Goal: Download file/media

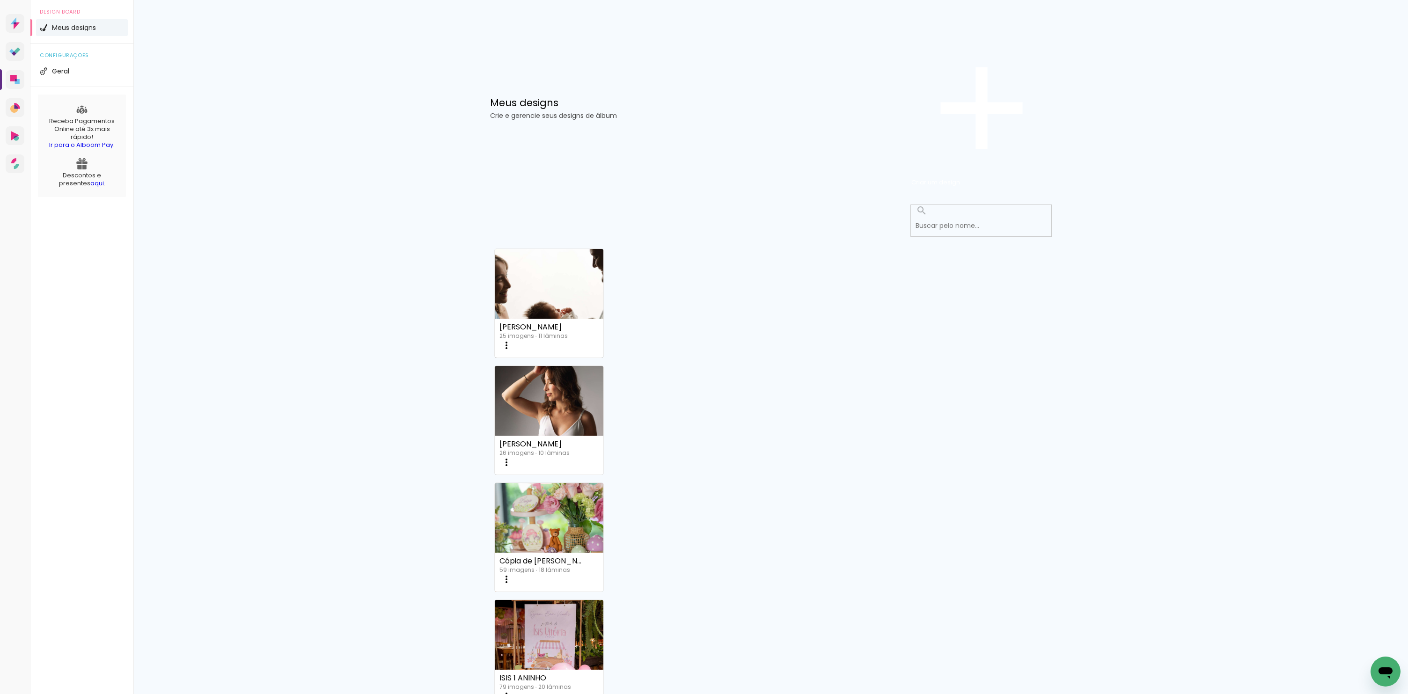
scroll to position [222, 0]
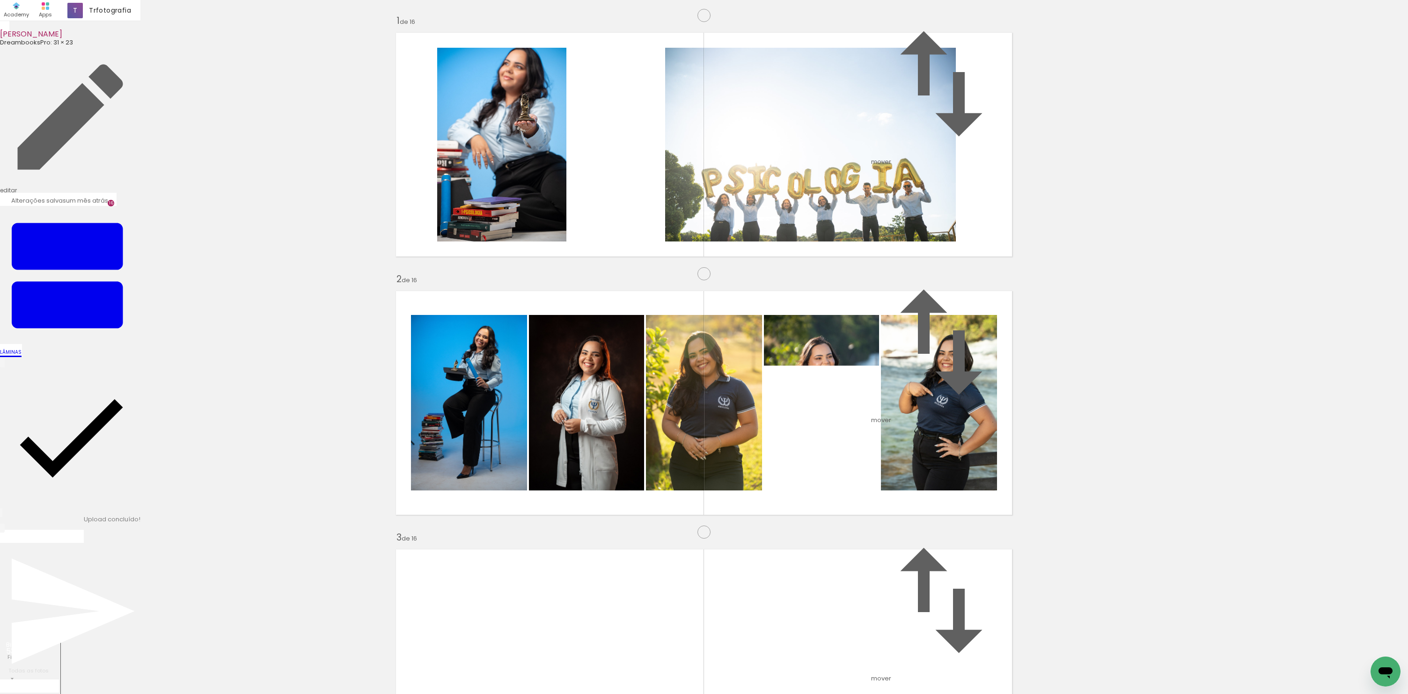
scroll to position [2183, 0]
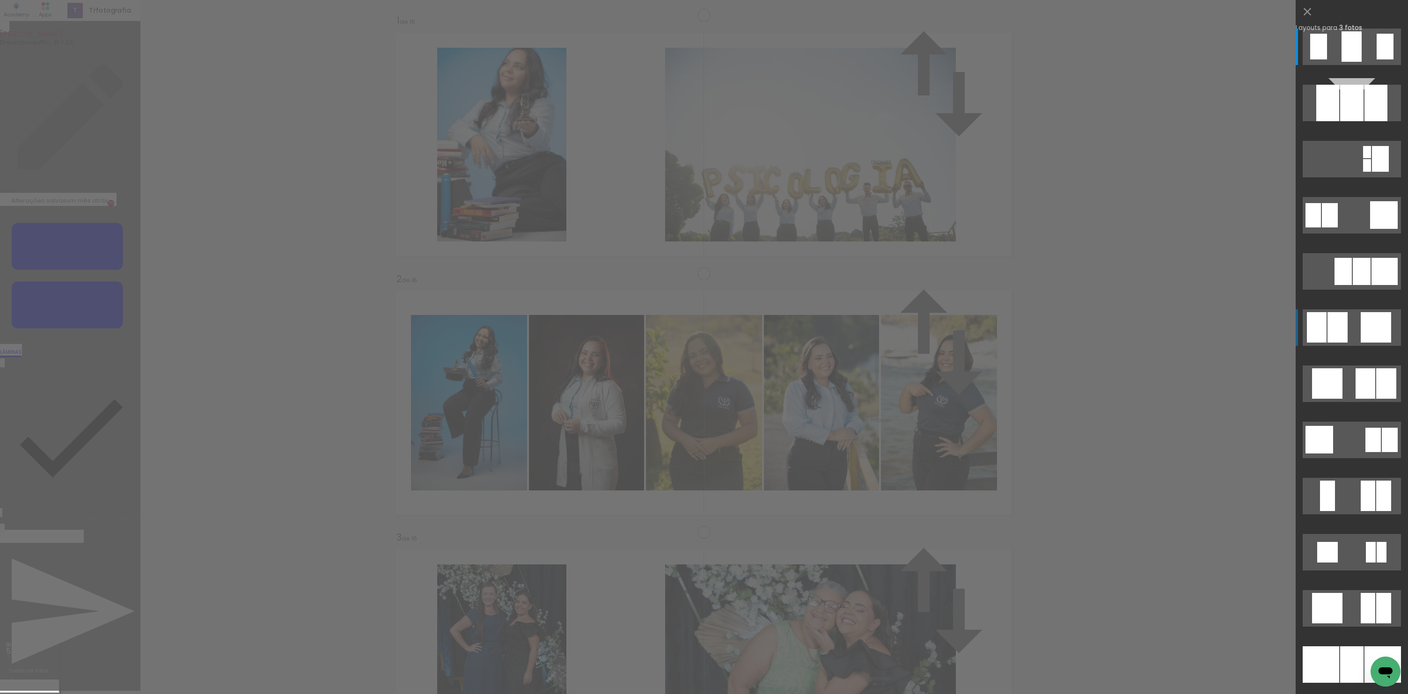
scroll to position [2175, 0]
click at [1344, 396] on quentale-layouter at bounding box center [1351, 383] width 98 height 36
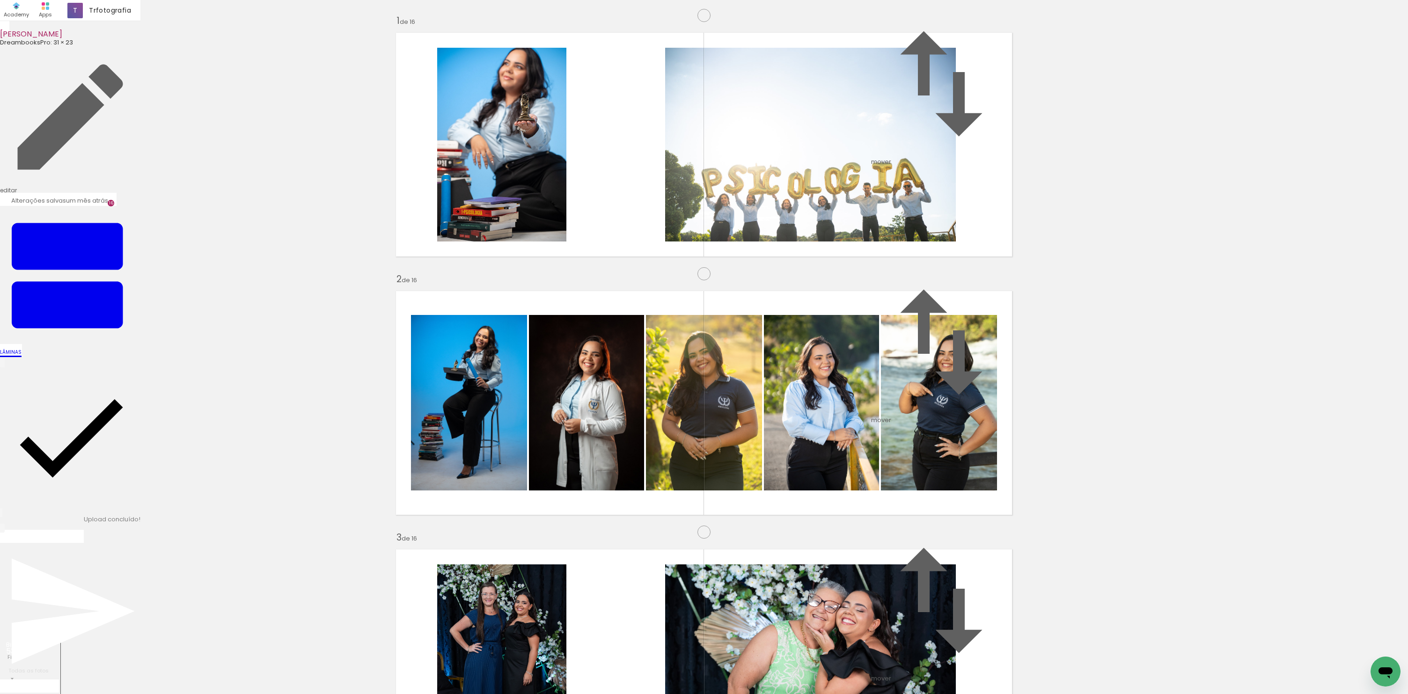
scroll to position [2384, 0]
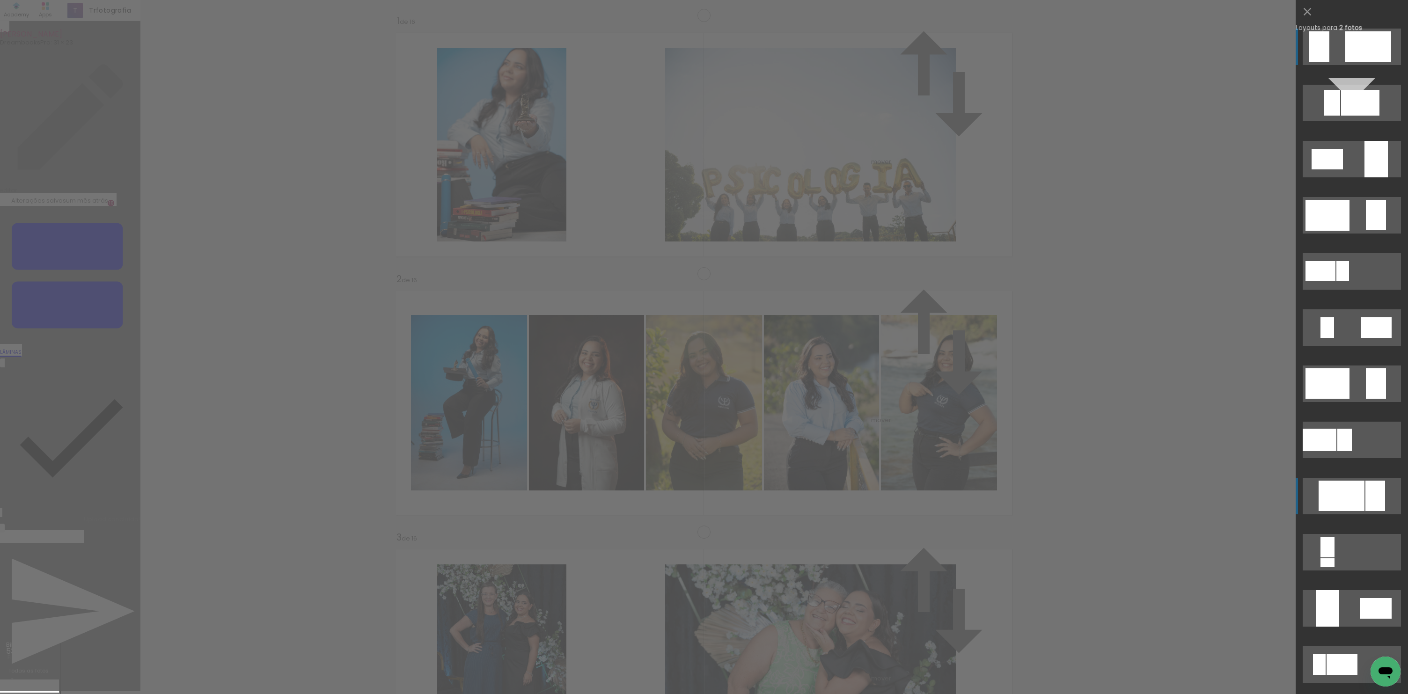
scroll to position [106, 0]
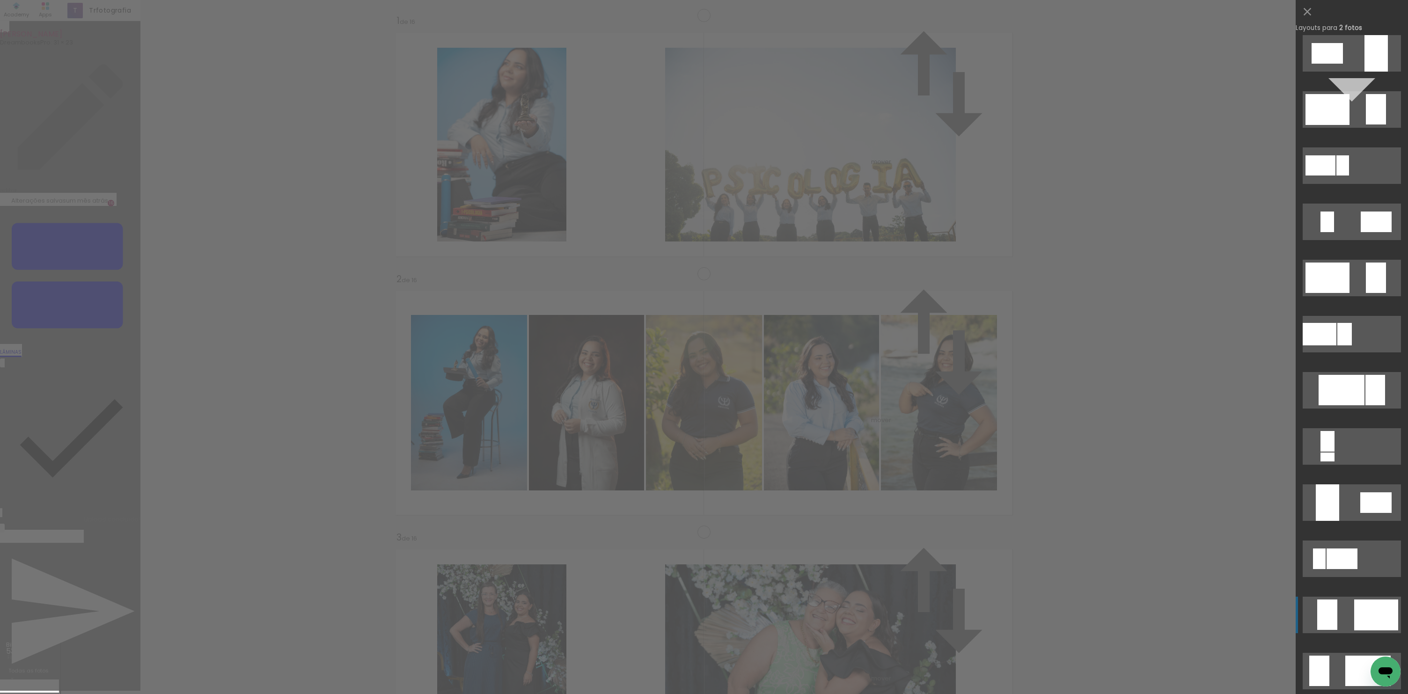
click at [1358, 611] on div at bounding box center [1376, 614] width 44 height 31
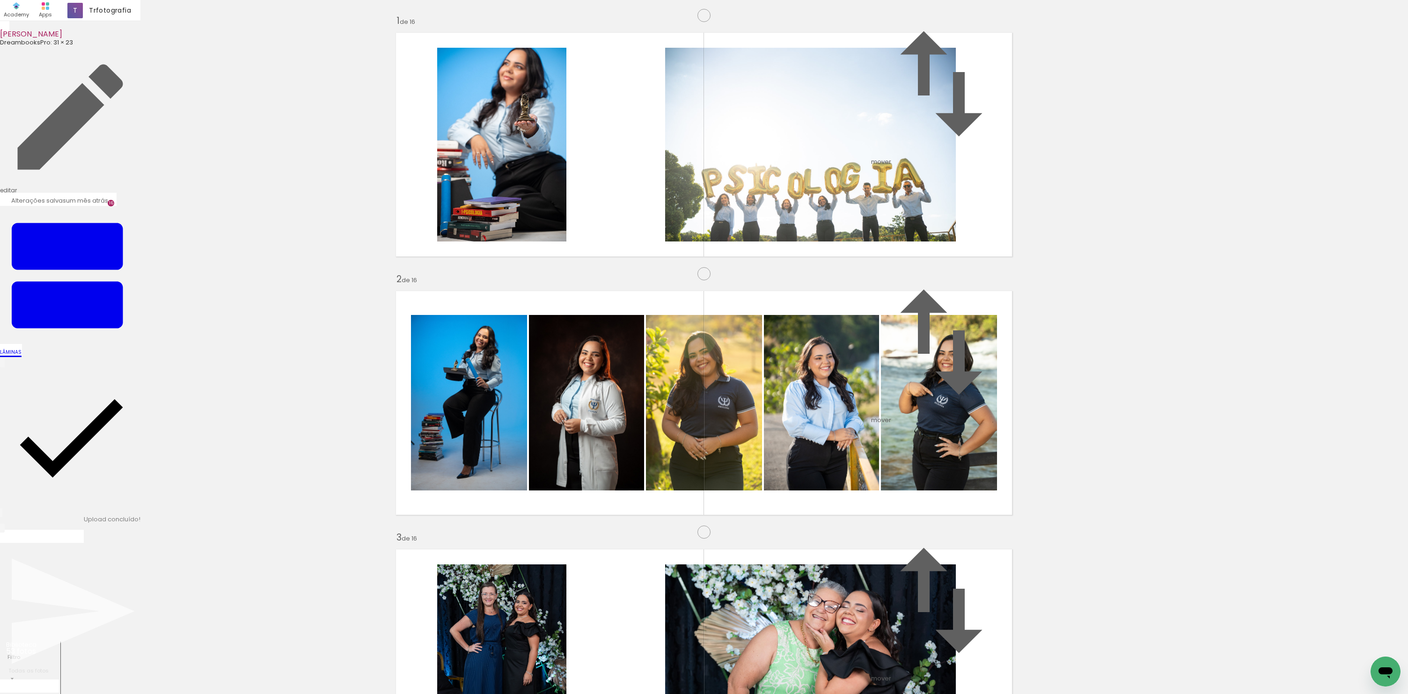
scroll to position [3180, 0]
click at [51, 532] on span "Finalizar" at bounding box center [38, 536] width 26 height 9
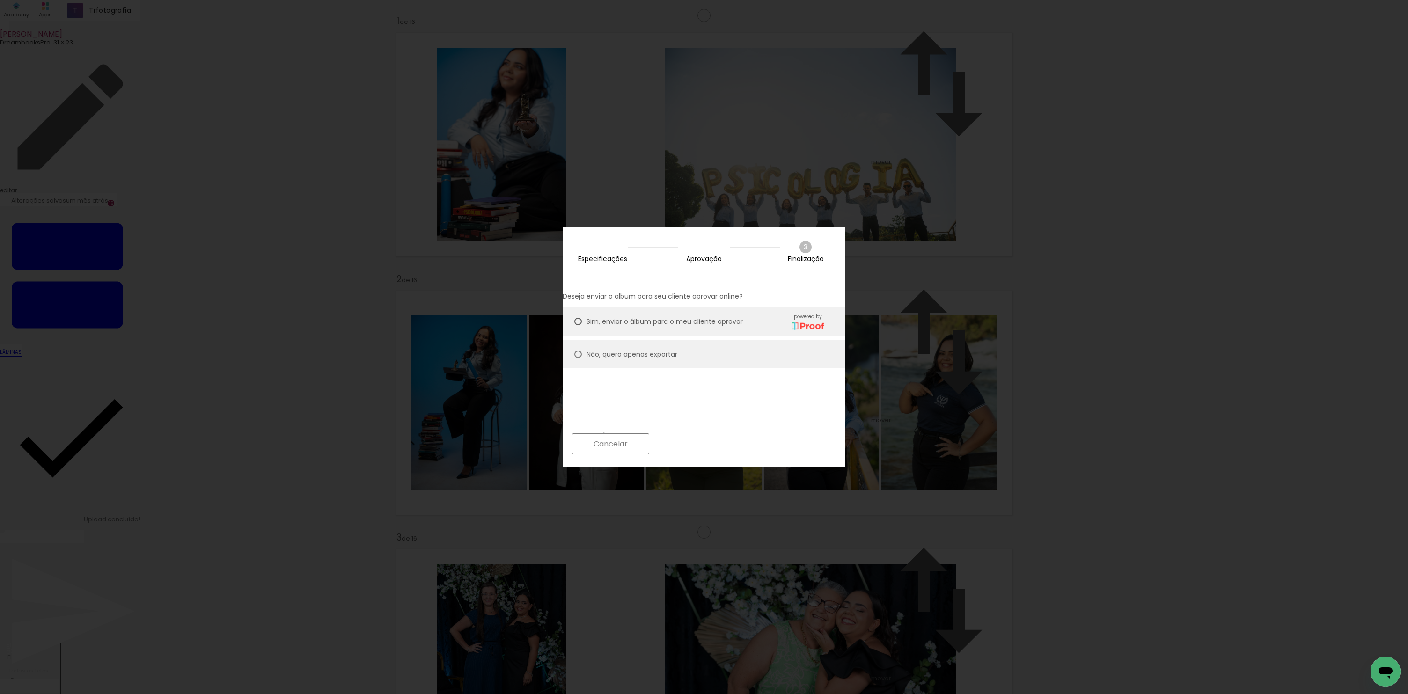
click at [0, 0] on slot "Não, quero apenas exportar" at bounding box center [0, 0] width 0 height 0
type paper-radio-button "on"
click at [0, 0] on slot "Próximo" at bounding box center [0, 0] width 0 height 0
type input "Alta, 300 DPI"
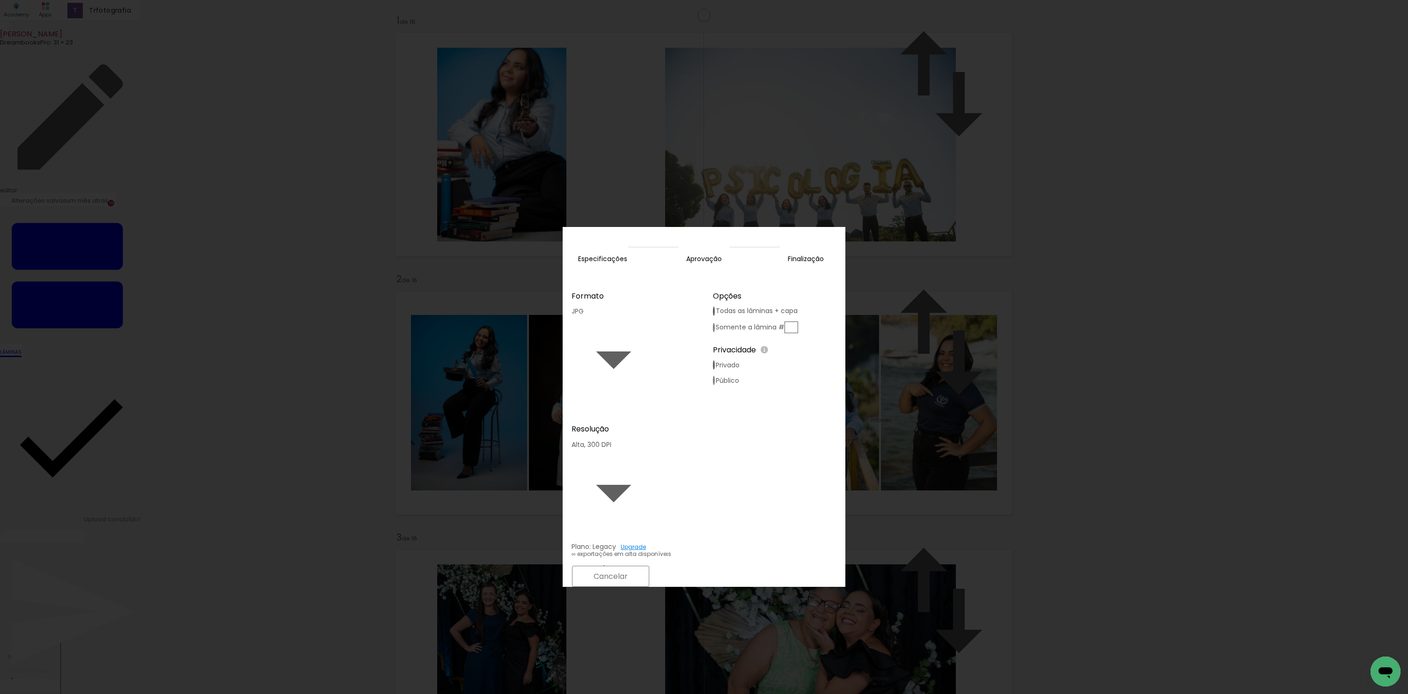
click at [0, 0] on slot "Exportar" at bounding box center [0, 0] width 0 height 0
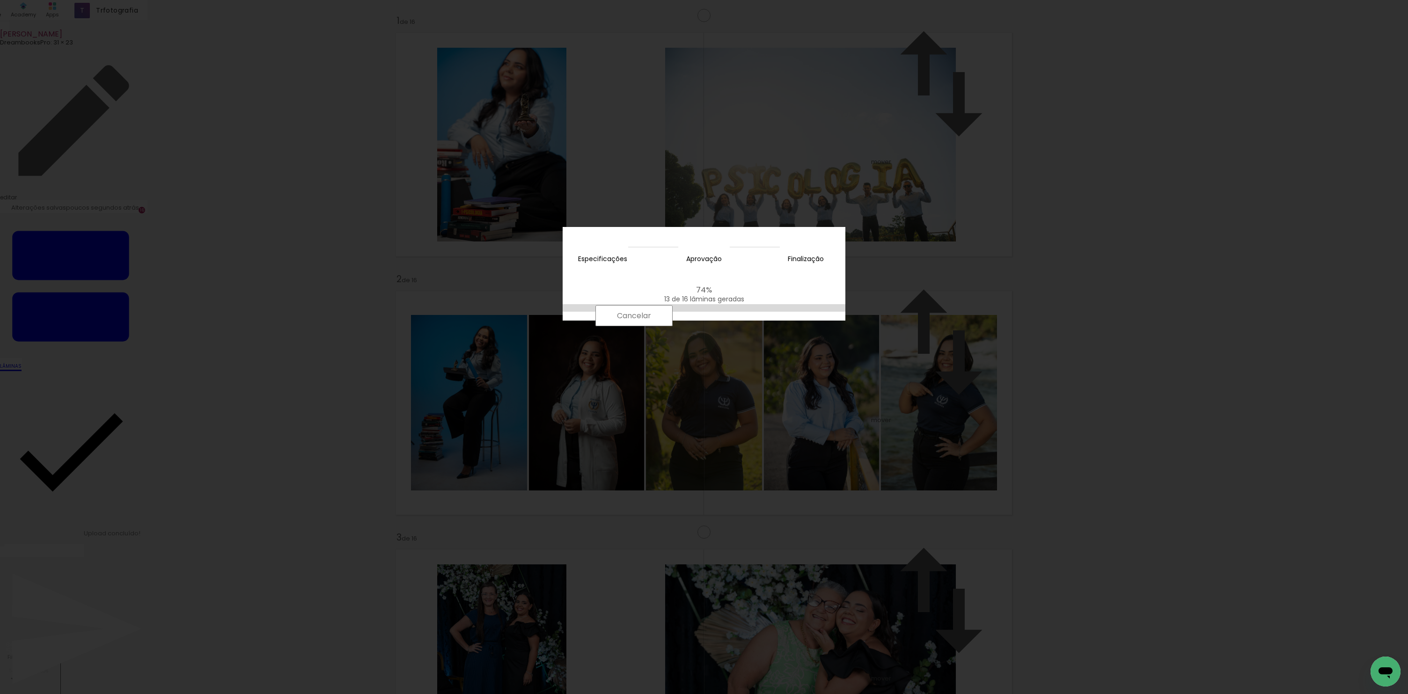
scroll to position [106, 0]
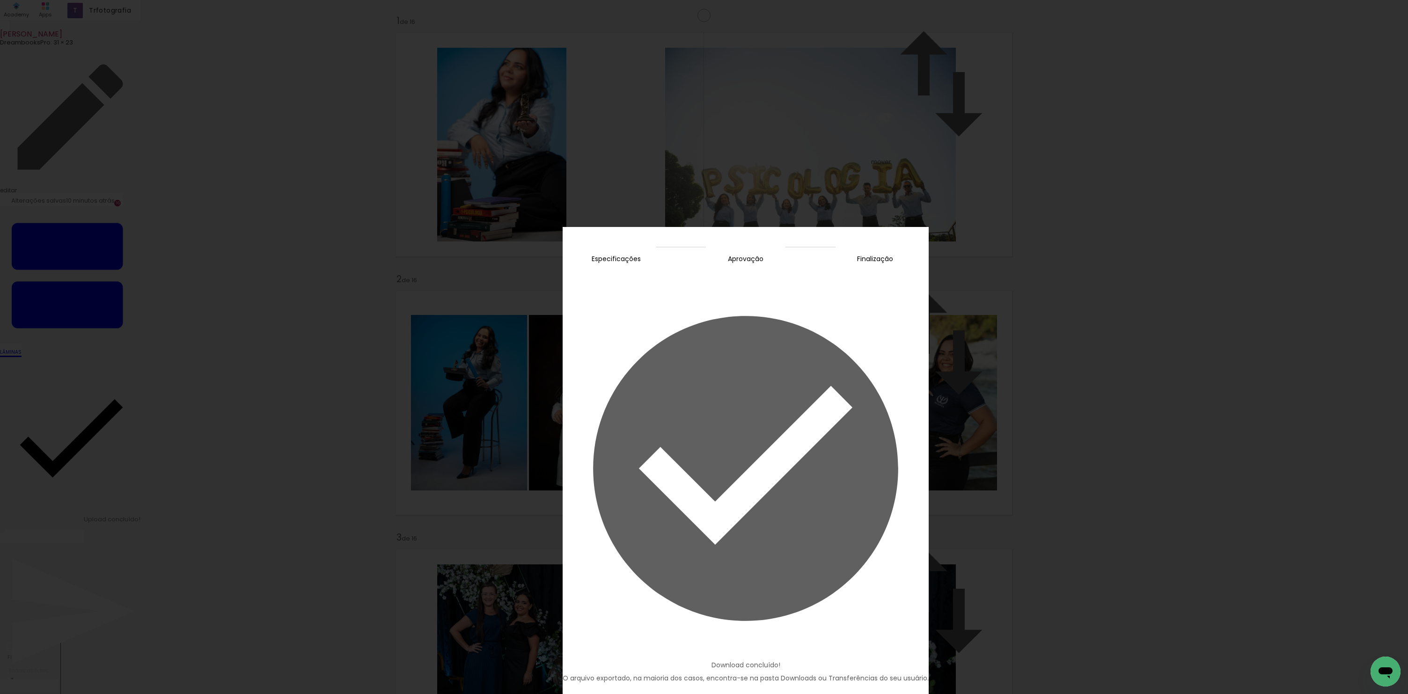
scroll to position [3180, 0]
